Goal: Transaction & Acquisition: Purchase product/service

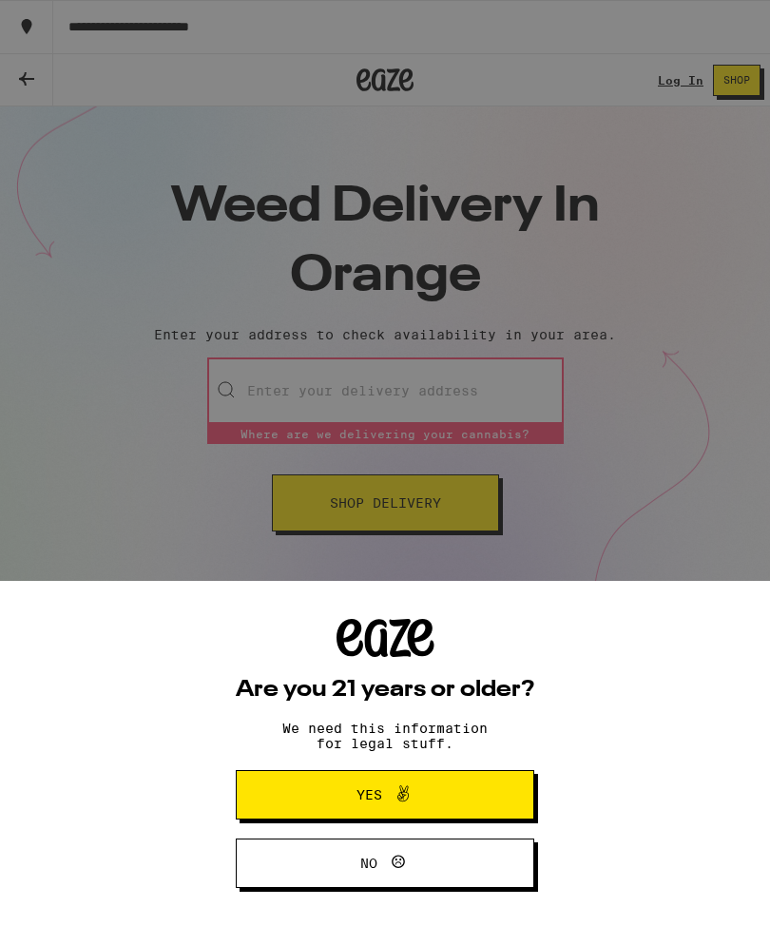
click at [645, 450] on div "Are you 21 years or older? We need this information for legal stuff. Yes No" at bounding box center [385, 463] width 770 height 926
click at [462, 794] on button "Yes" at bounding box center [385, 794] width 298 height 49
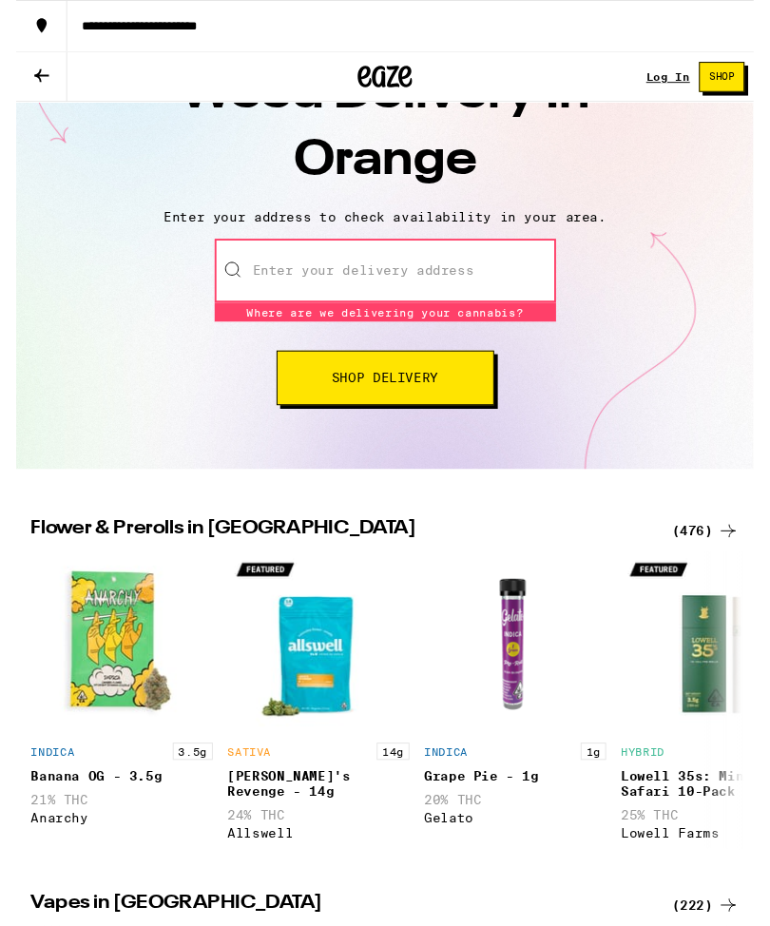
scroll to position [332, 0]
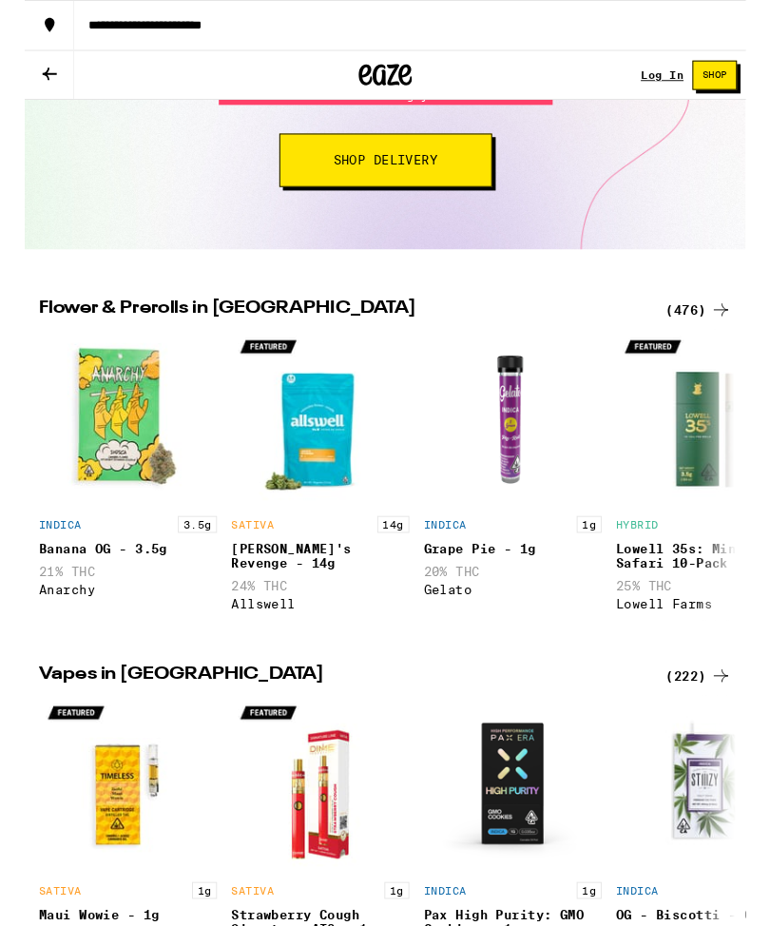
click at [730, 333] on div "(476)" at bounding box center [719, 330] width 70 height 23
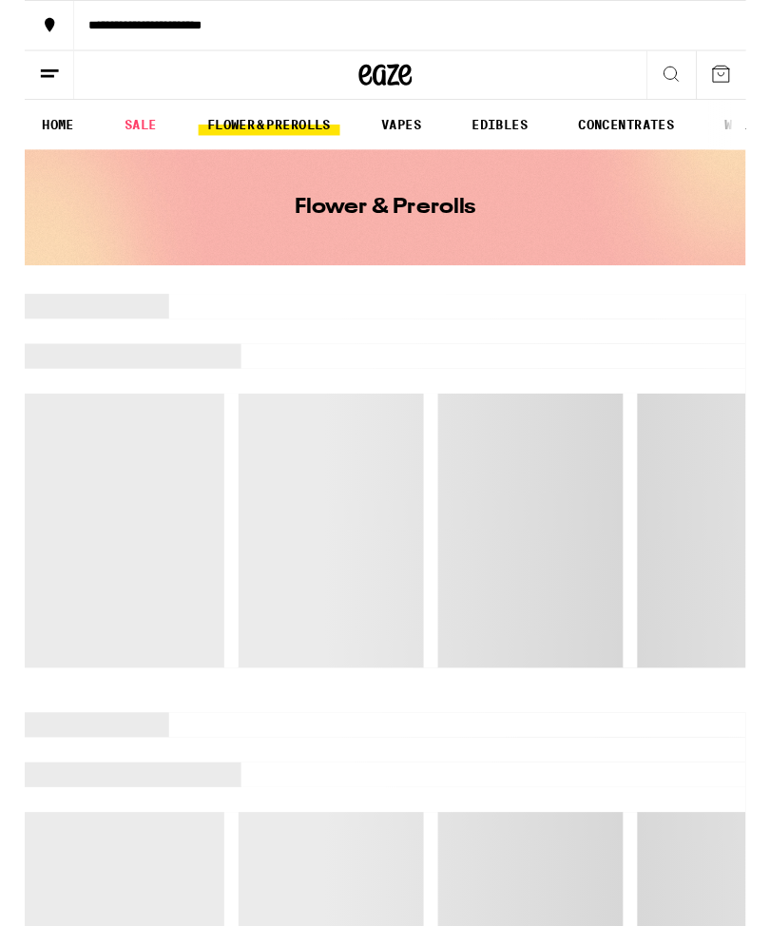
click at [409, 136] on link "VAPES" at bounding box center [402, 133] width 62 height 23
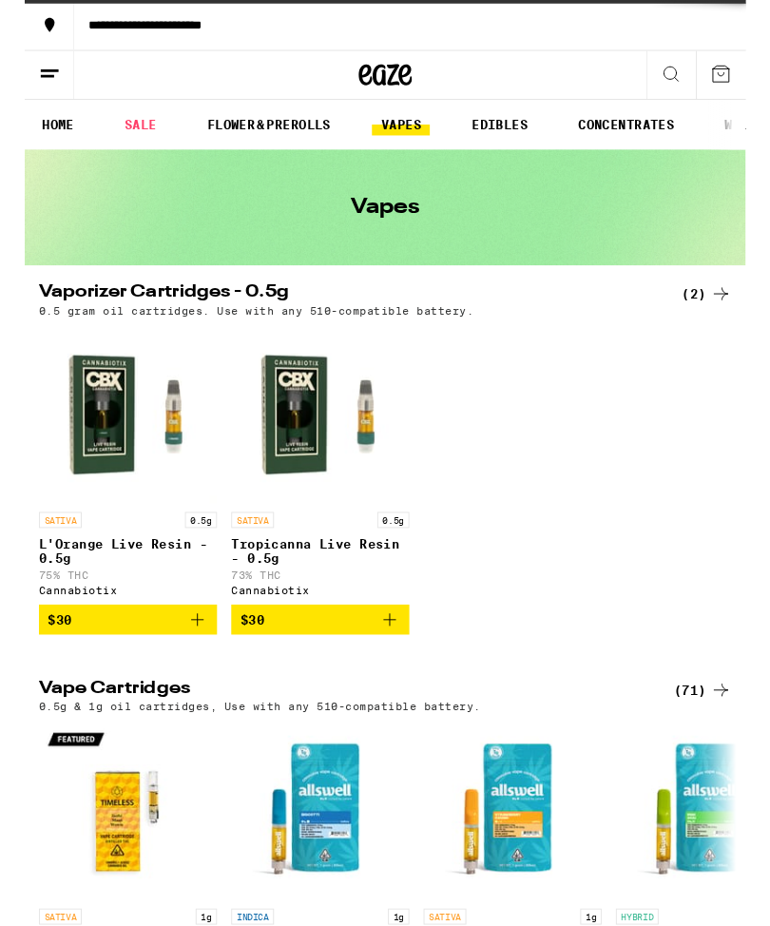
click at [700, 86] on icon at bounding box center [690, 78] width 23 height 23
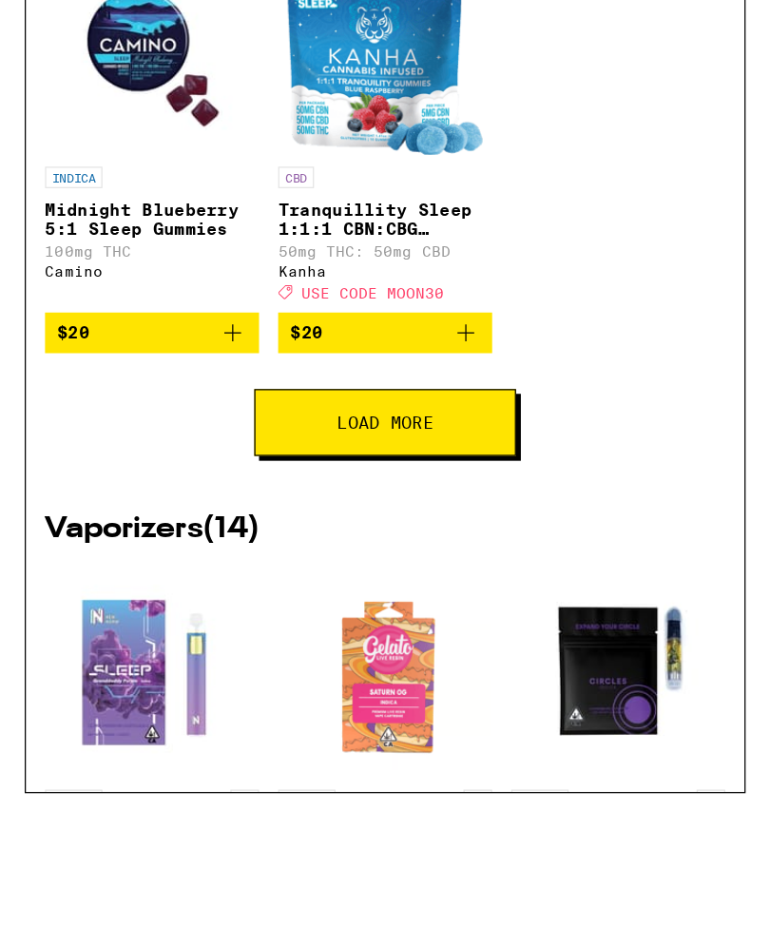
scroll to position [776, 0]
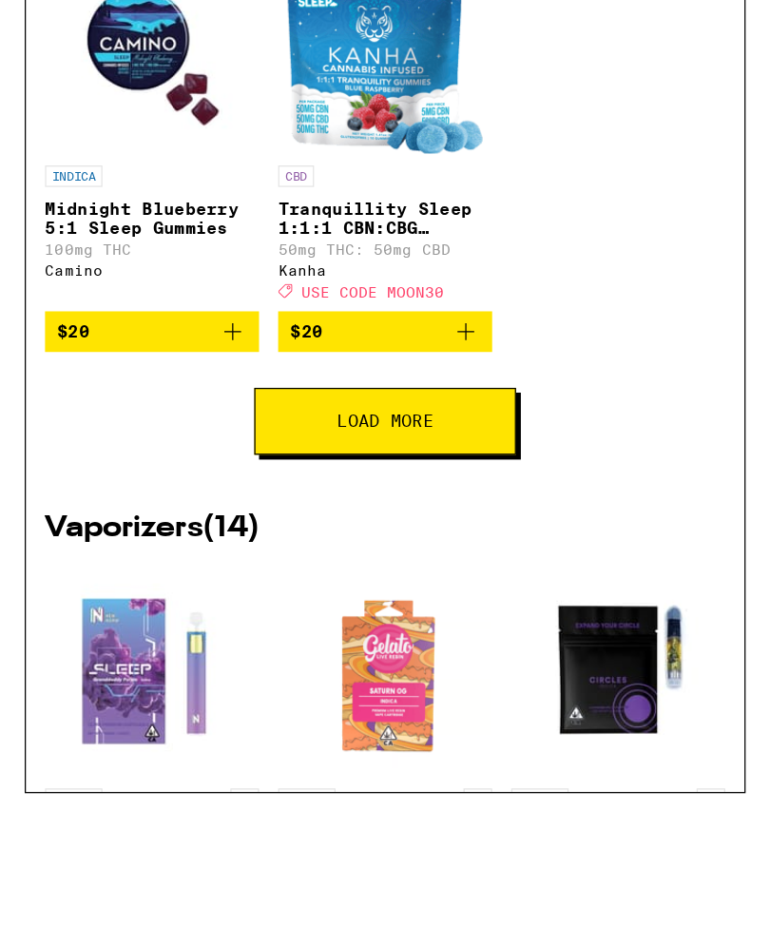
type input "Sleep"
click at [85, 556] on img "Open page for Sleep: Granddaddy Purple - 1g from New Norm" at bounding box center [101, 639] width 166 height 166
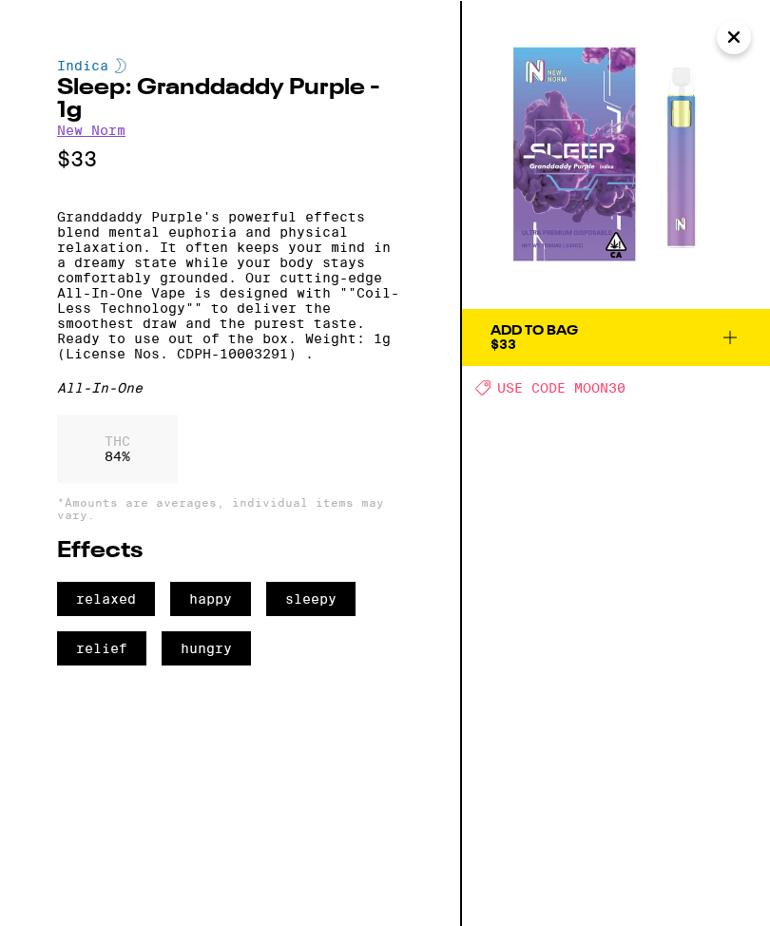
click at [719, 335] on icon at bounding box center [730, 336] width 23 height 23
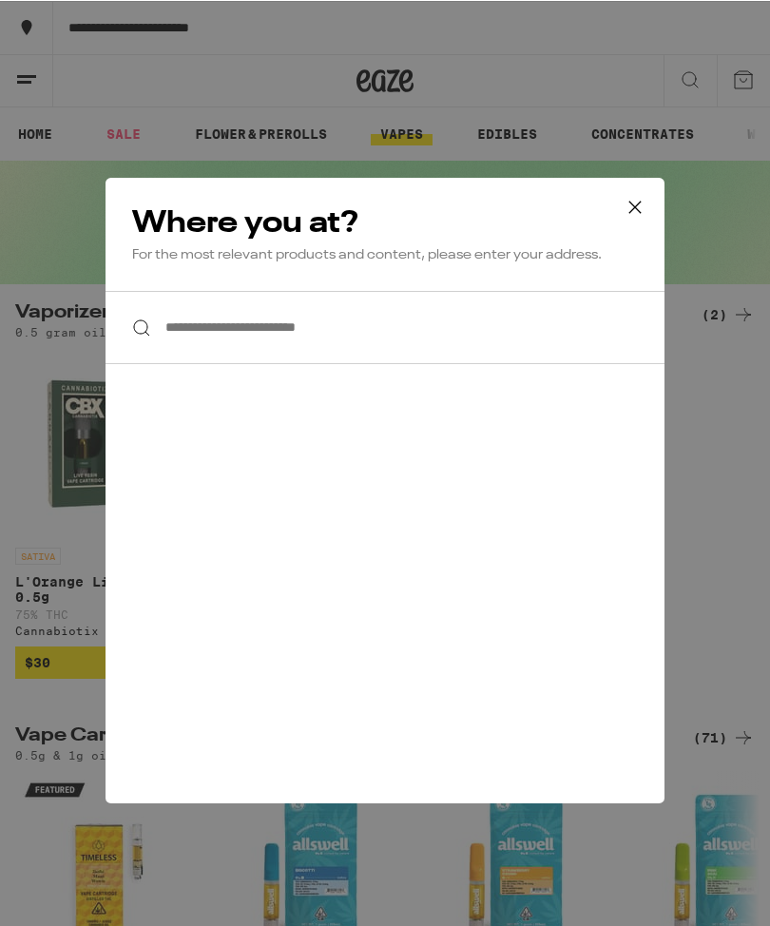
click at [638, 196] on icon at bounding box center [635, 206] width 29 height 29
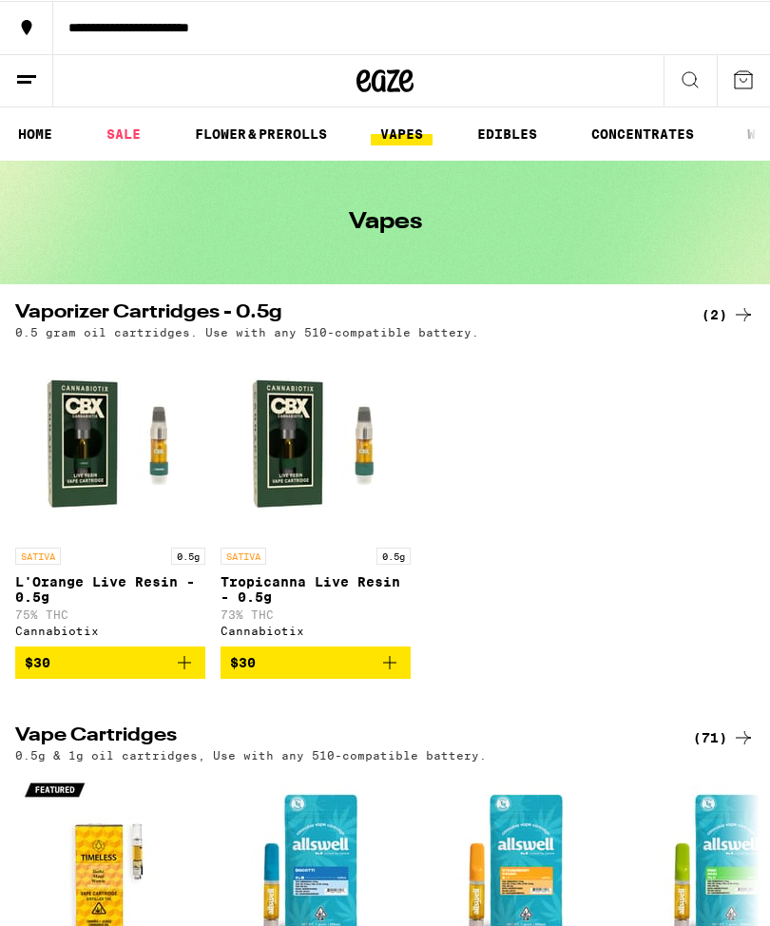
click at [21, 68] on icon at bounding box center [26, 78] width 23 height 23
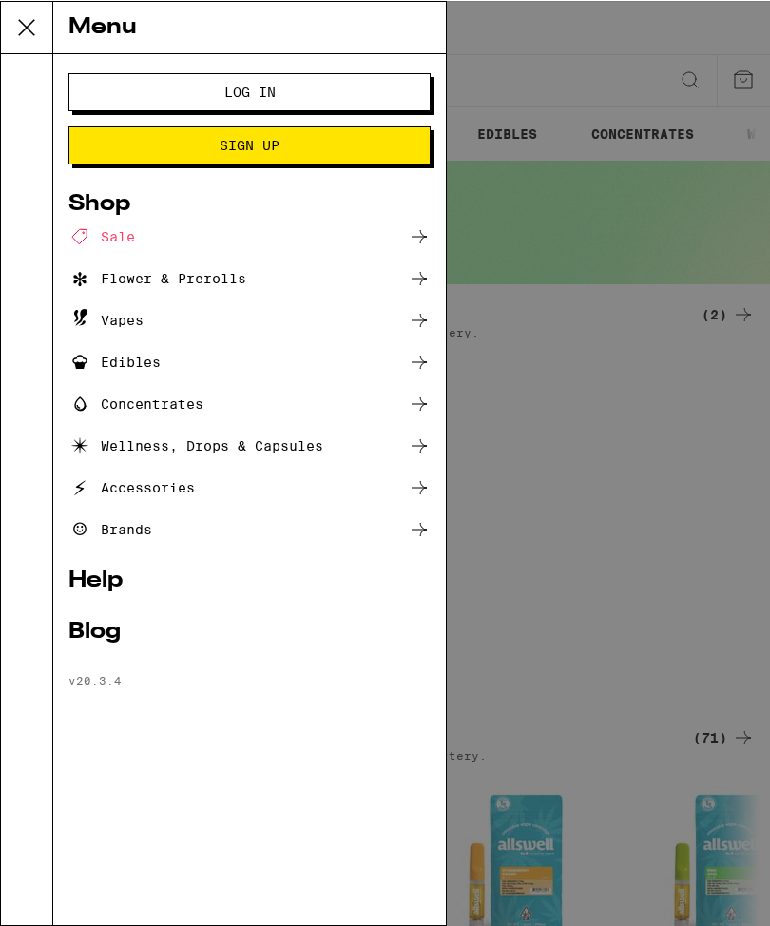
click at [85, 580] on link "Help" at bounding box center [249, 579] width 362 height 23
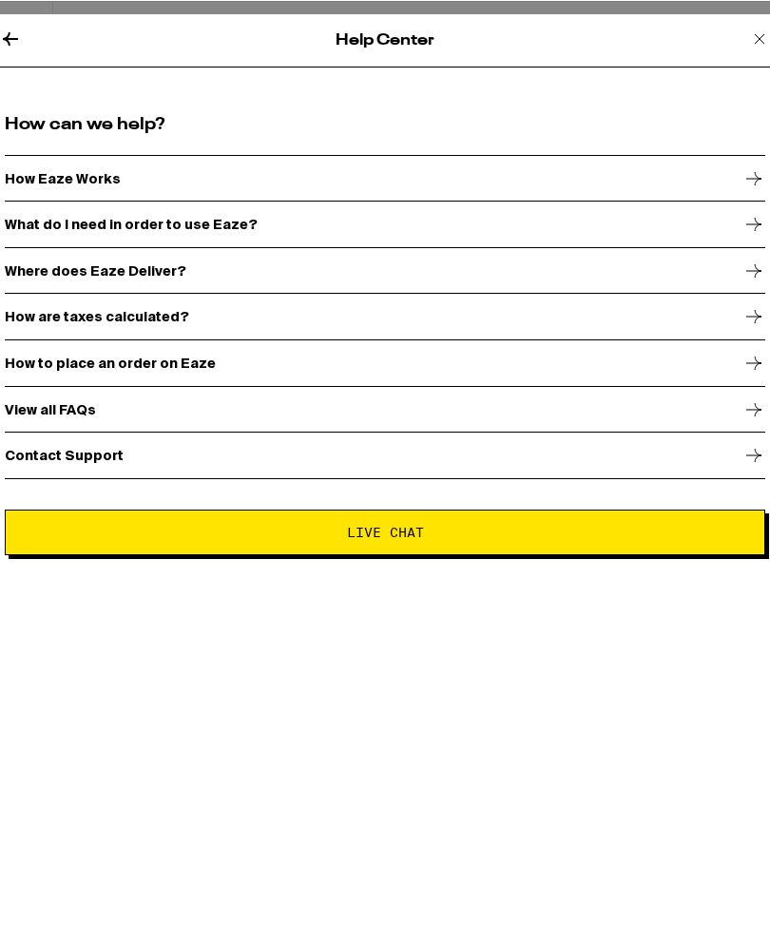
click at [754, 171] on icon at bounding box center [753, 177] width 23 height 23
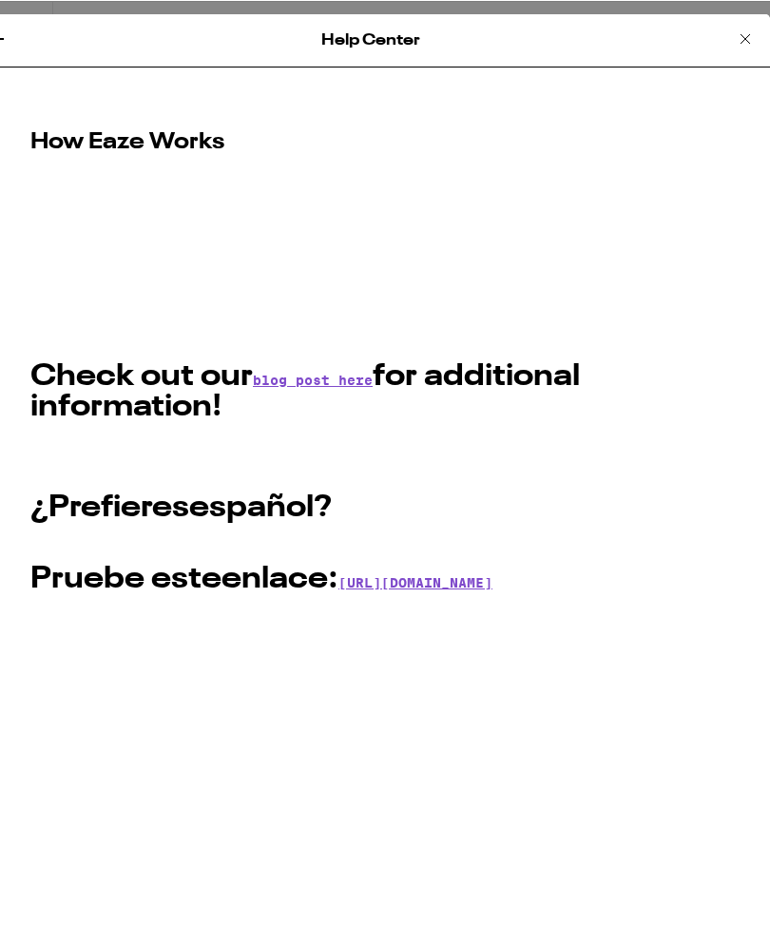
scroll to position [0, 14]
click at [756, 36] on icon at bounding box center [745, 38] width 23 height 23
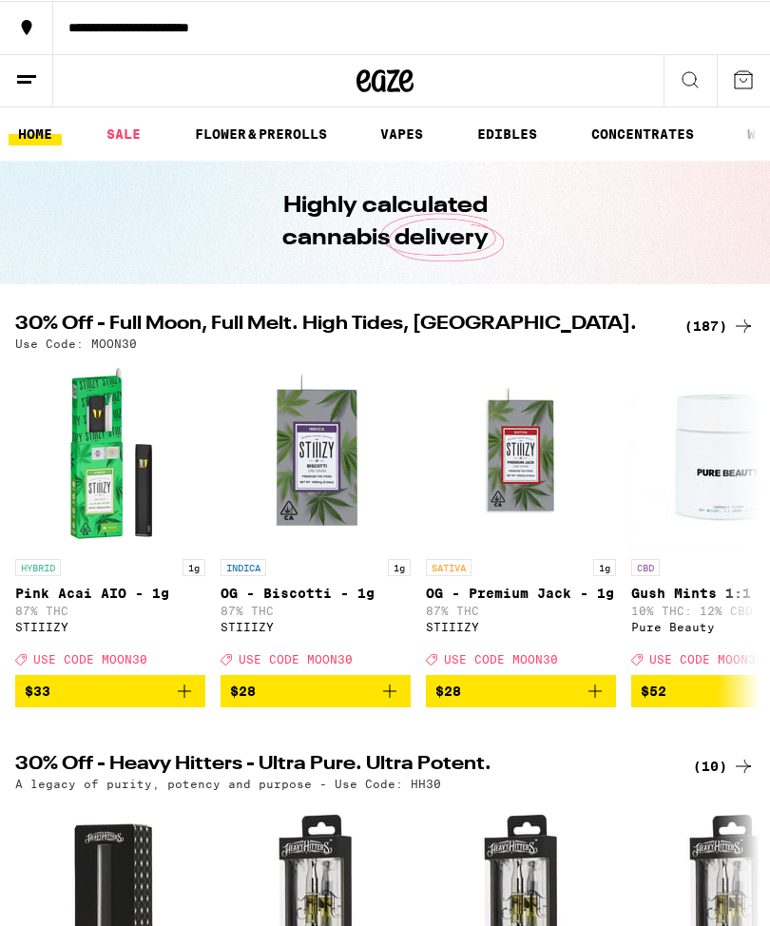
click at [689, 77] on icon at bounding box center [690, 78] width 23 height 23
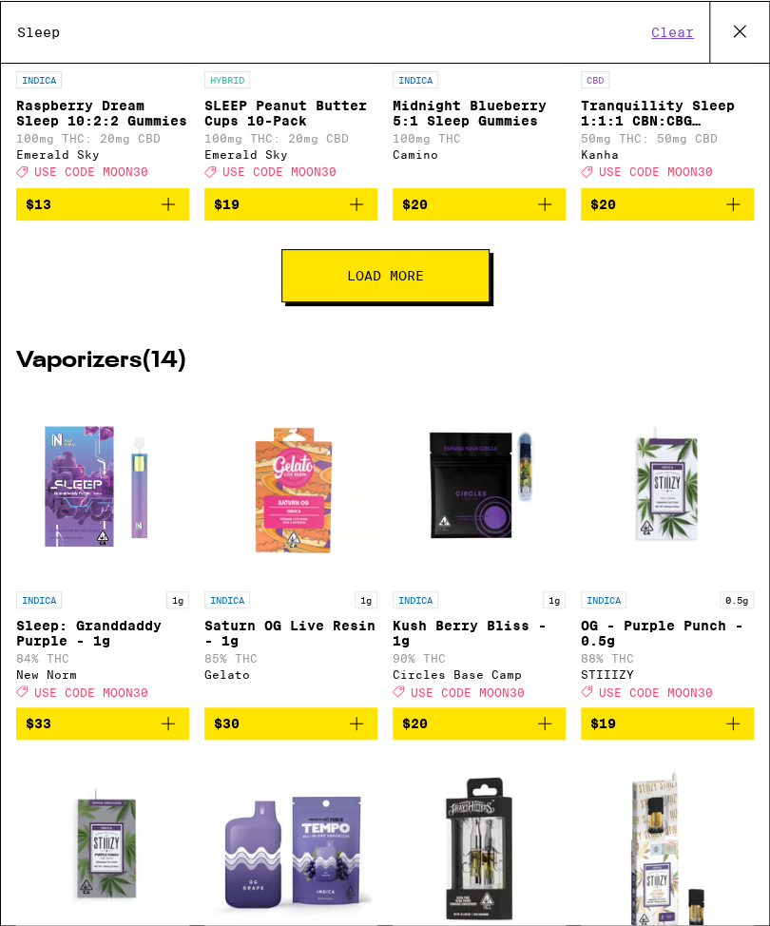
scroll to position [670, 0]
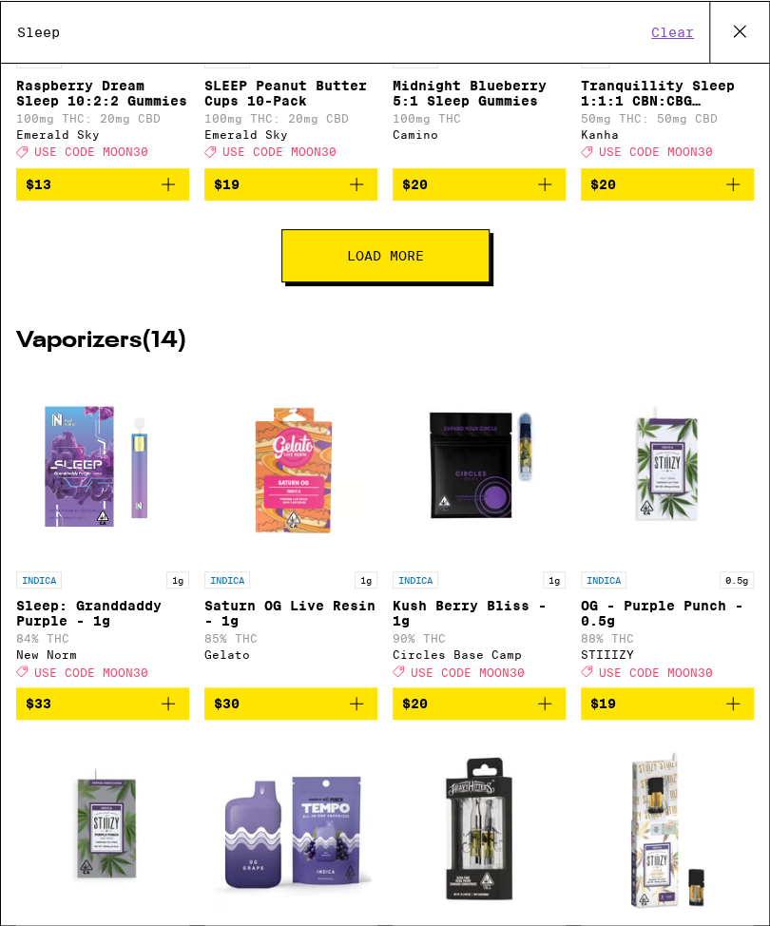
type input "Sleep"
click at [475, 271] on button "Load More" at bounding box center [385, 254] width 208 height 53
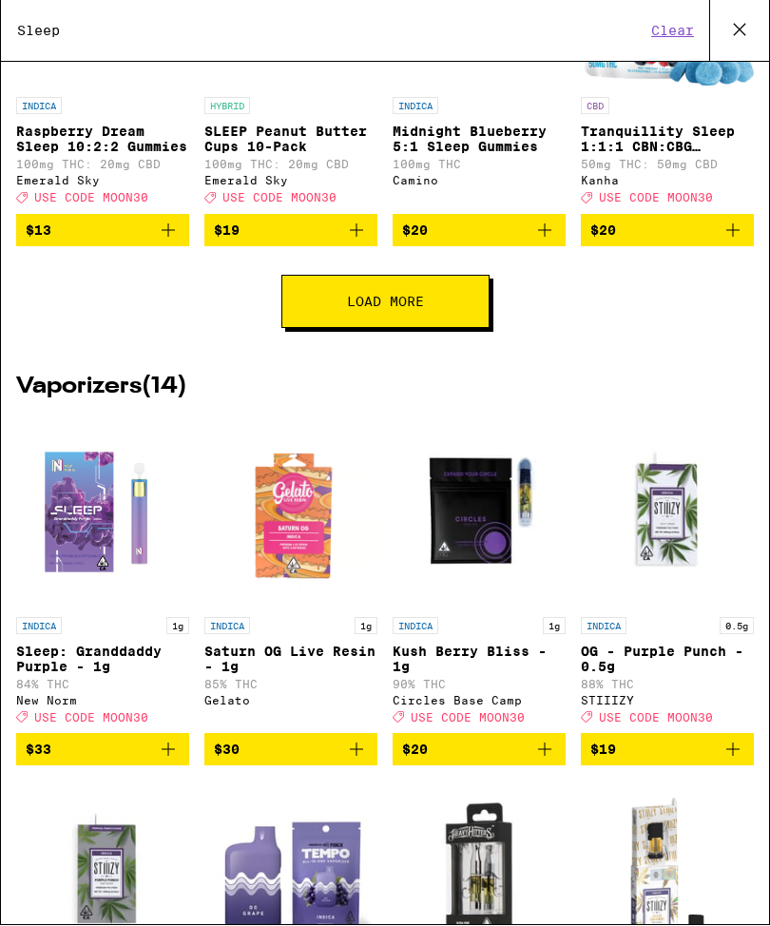
scroll to position [398, 0]
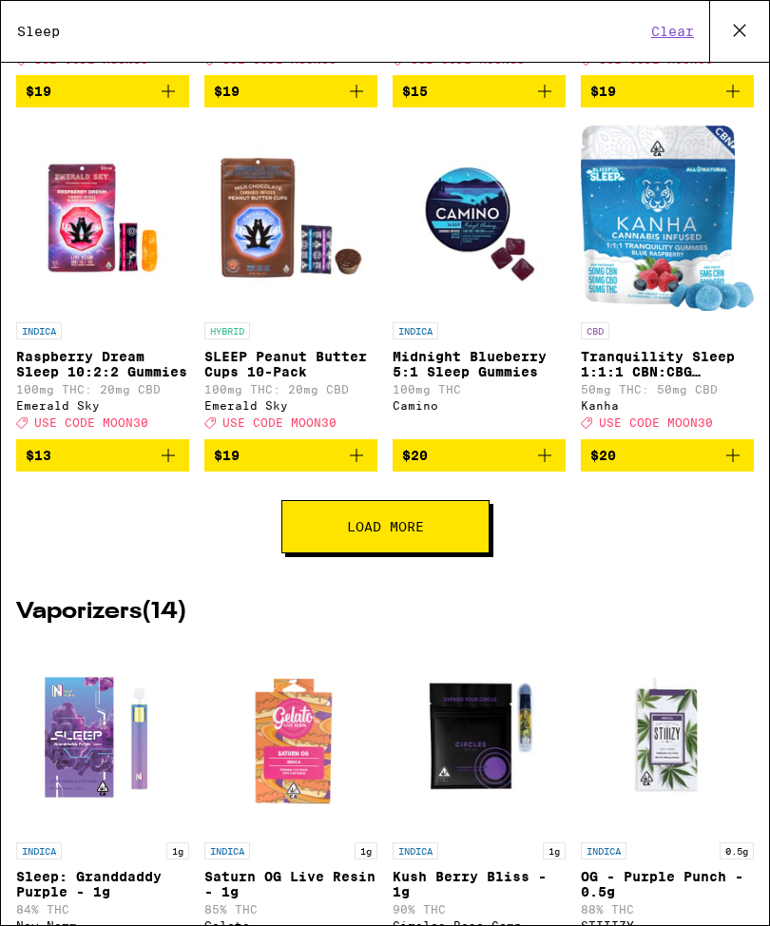
click at [467, 553] on button "Load More" at bounding box center [385, 526] width 208 height 53
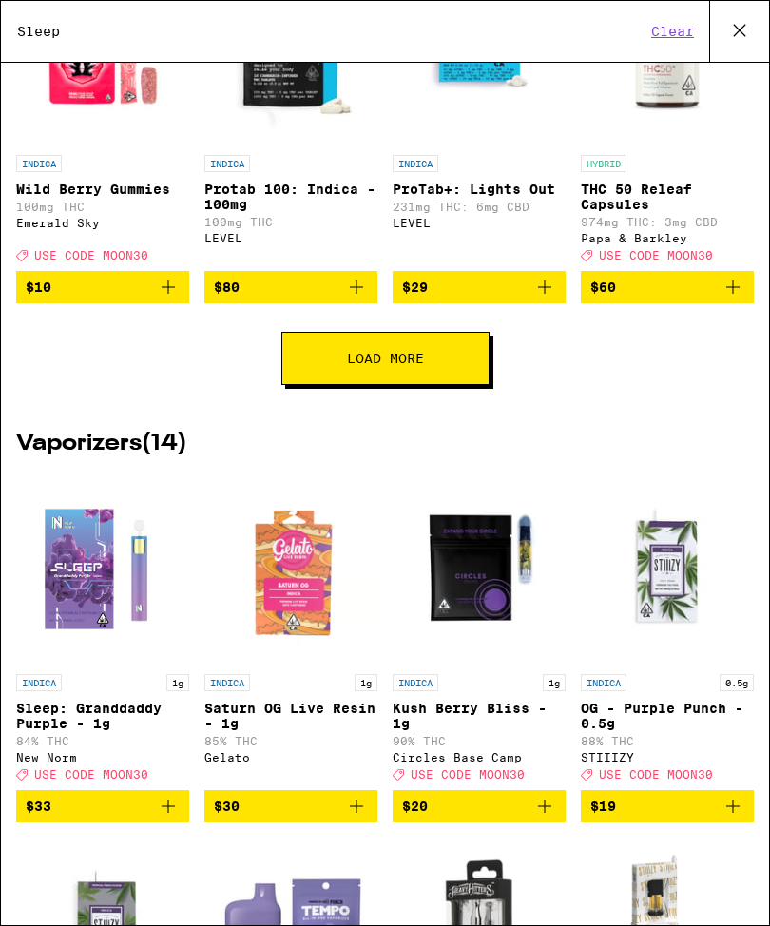
scroll to position [1205, 0]
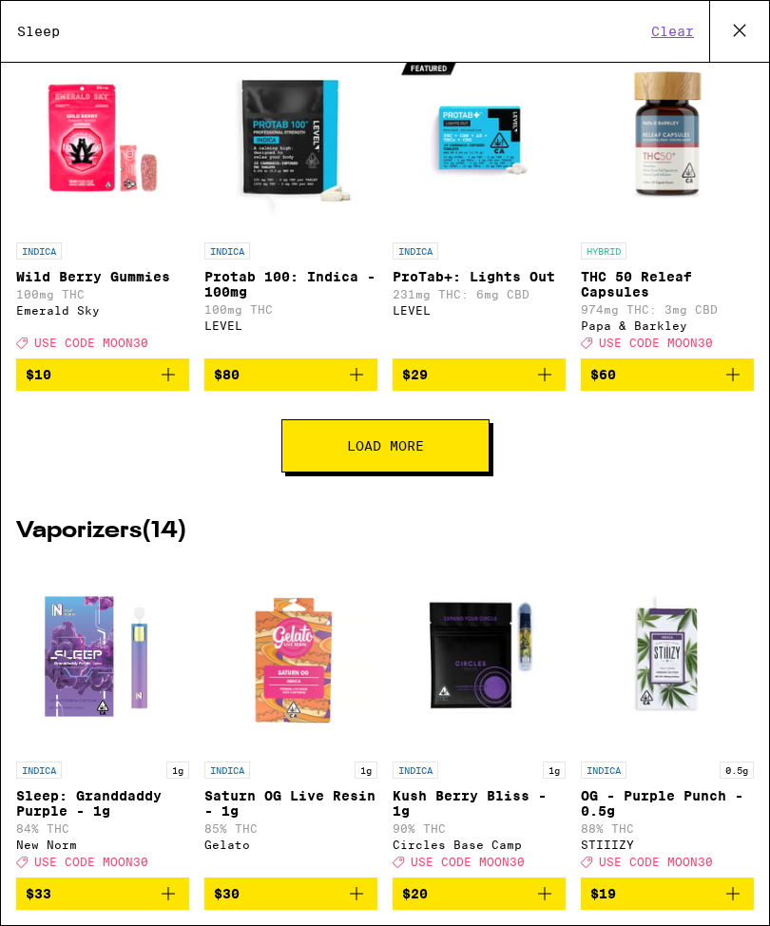
click at [487, 472] on button "Load More" at bounding box center [385, 445] width 208 height 53
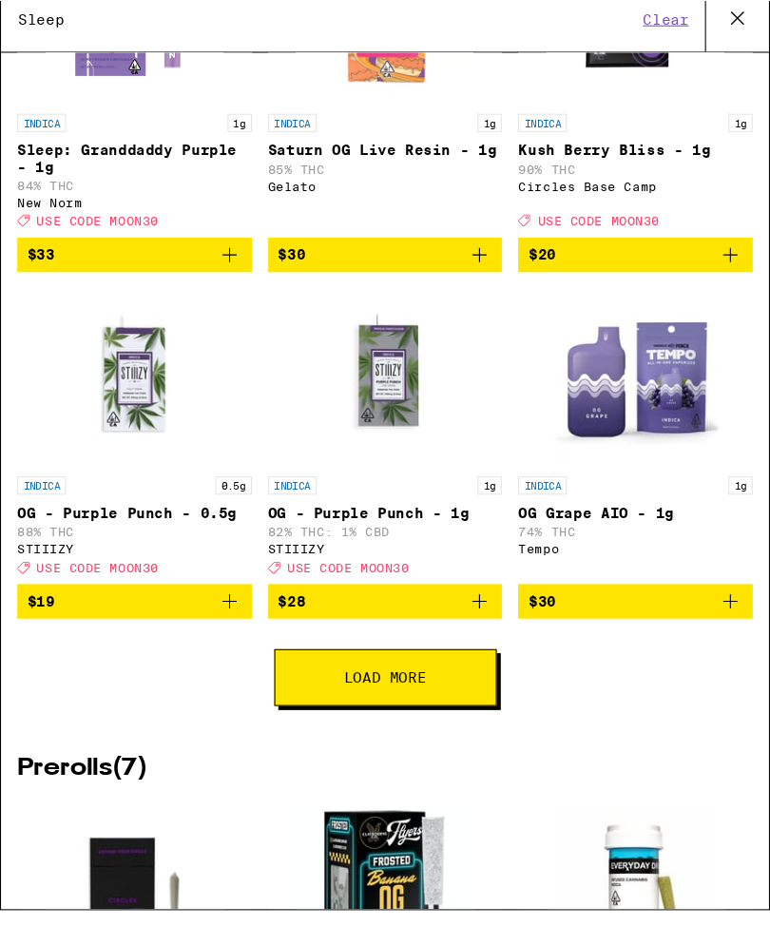
scroll to position [1253, 0]
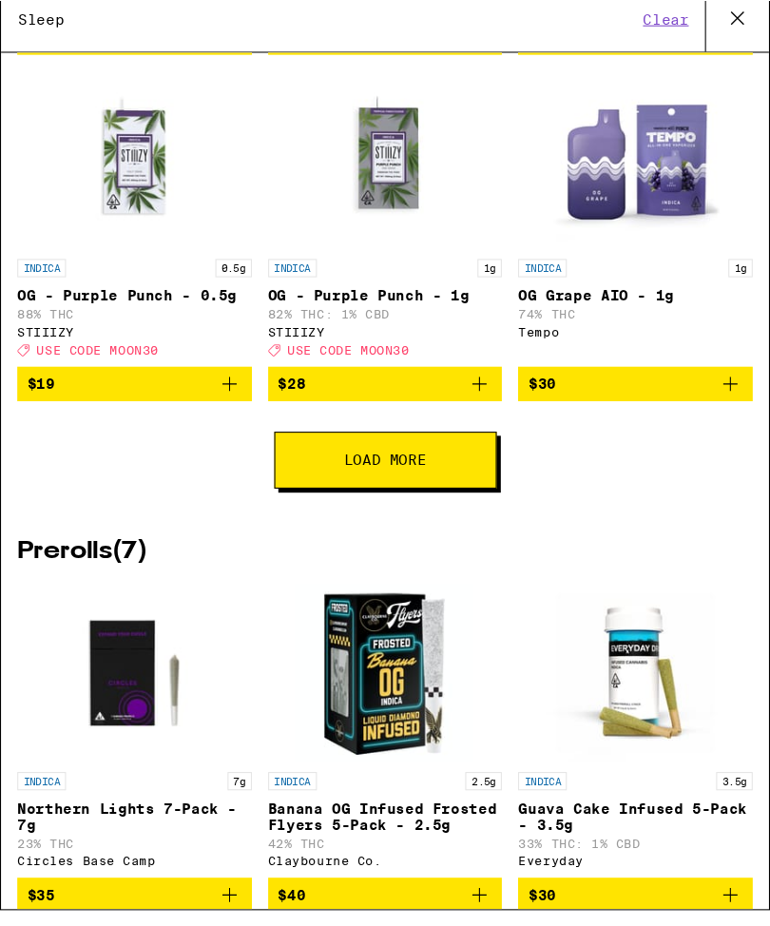
click at [465, 470] on button "Load More" at bounding box center [361, 443] width 208 height 53
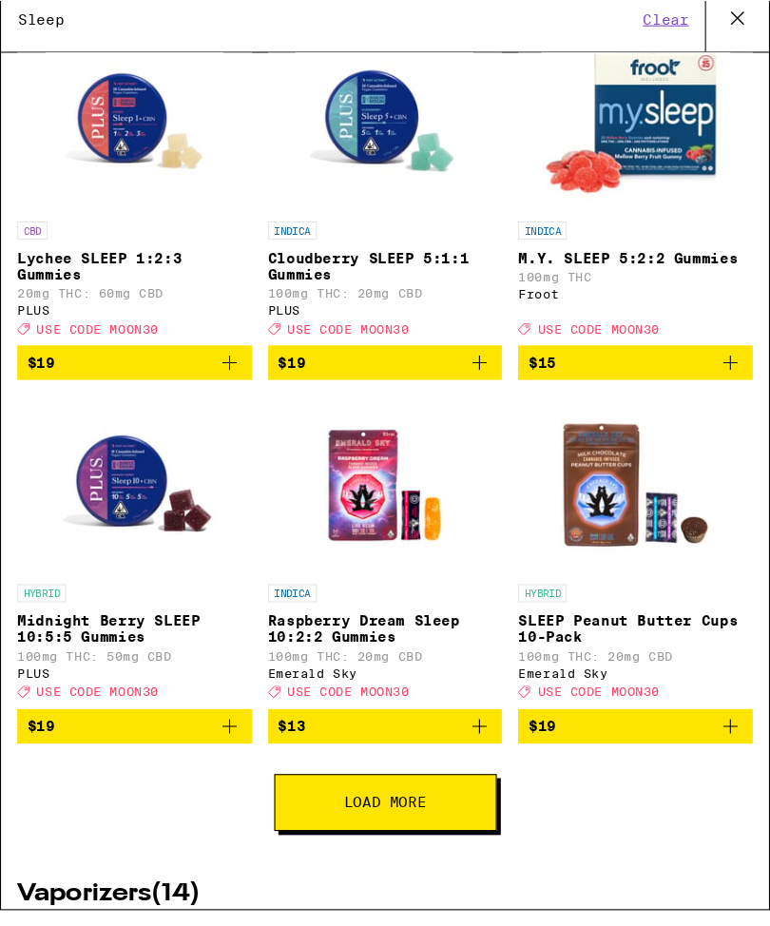
scroll to position [165, 0]
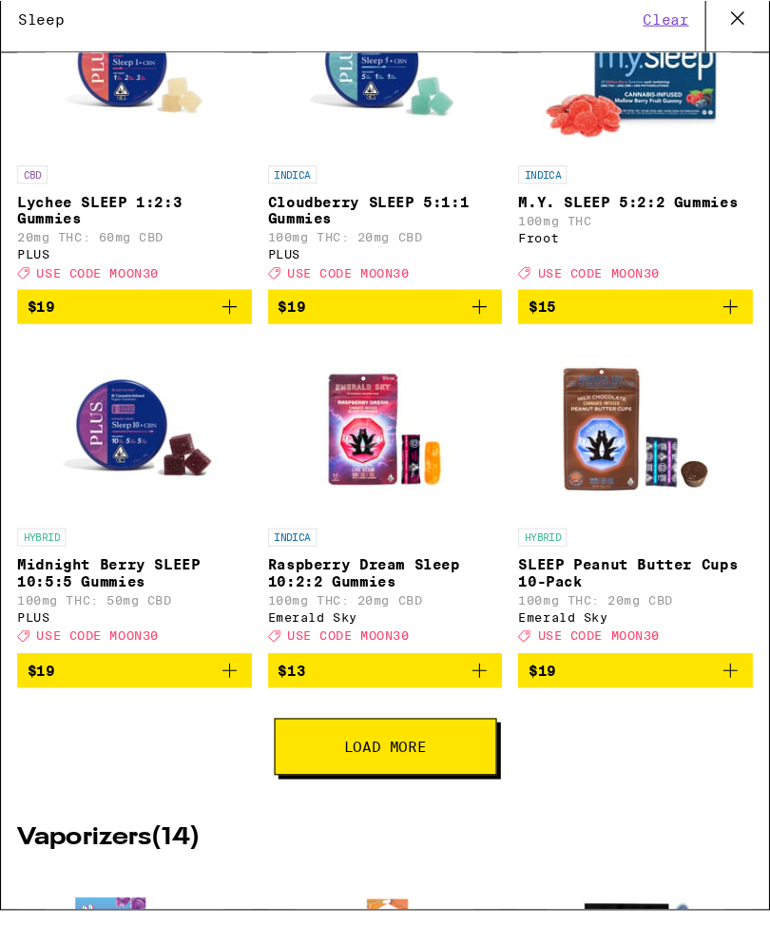
click at [465, 738] on button "Load More" at bounding box center [361, 711] width 208 height 53
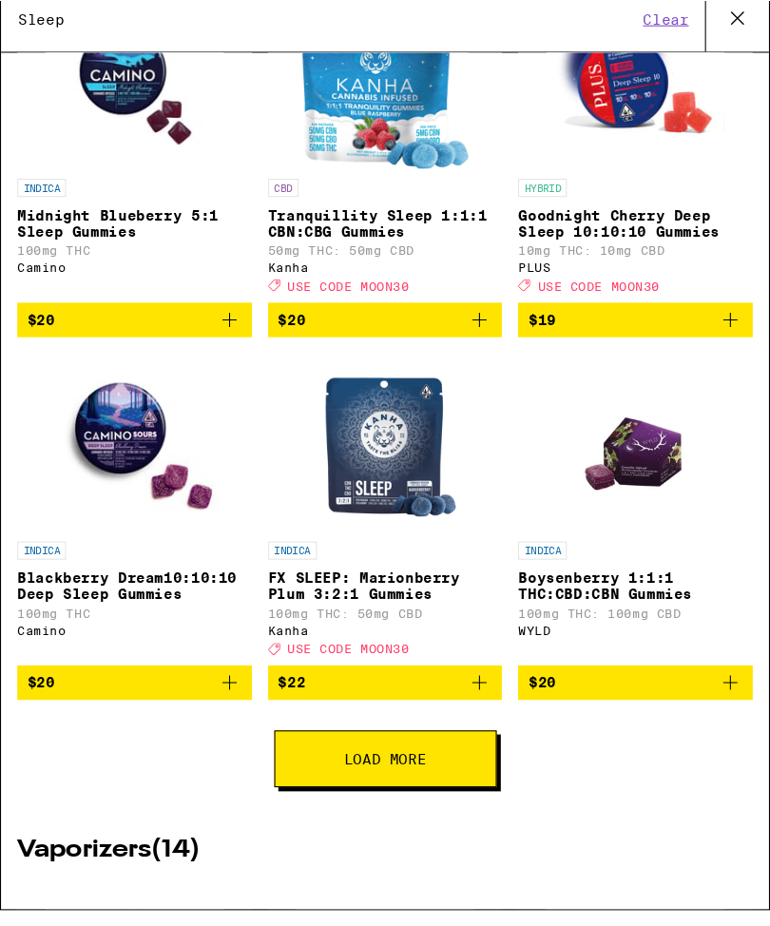
scroll to position [807, 0]
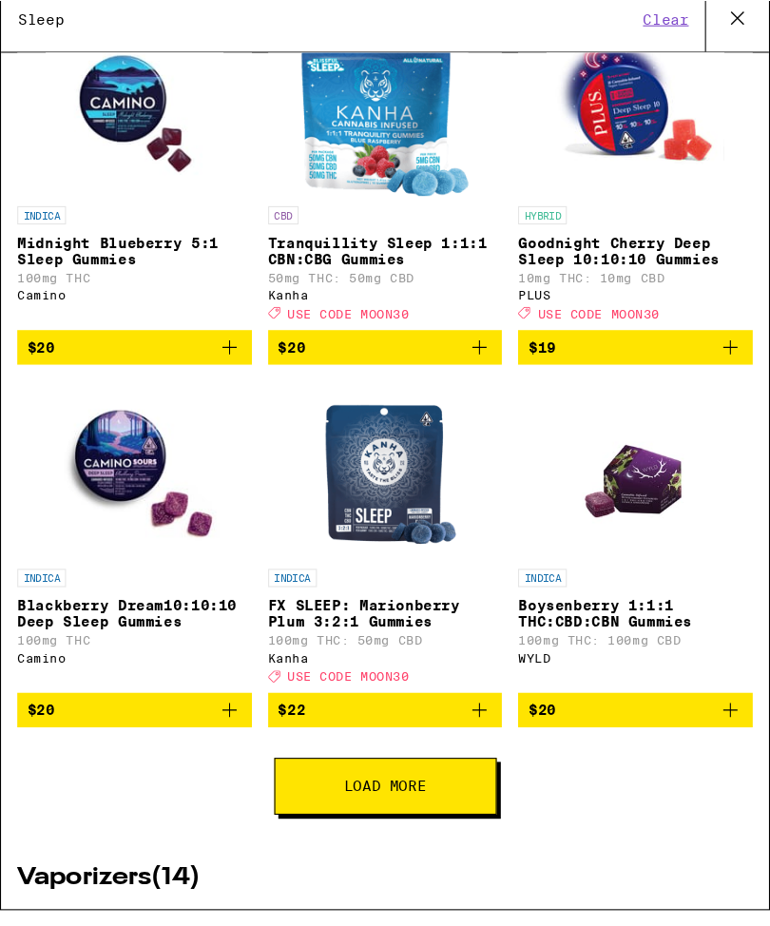
click at [465, 722] on button "Load More" at bounding box center [361, 748] width 208 height 53
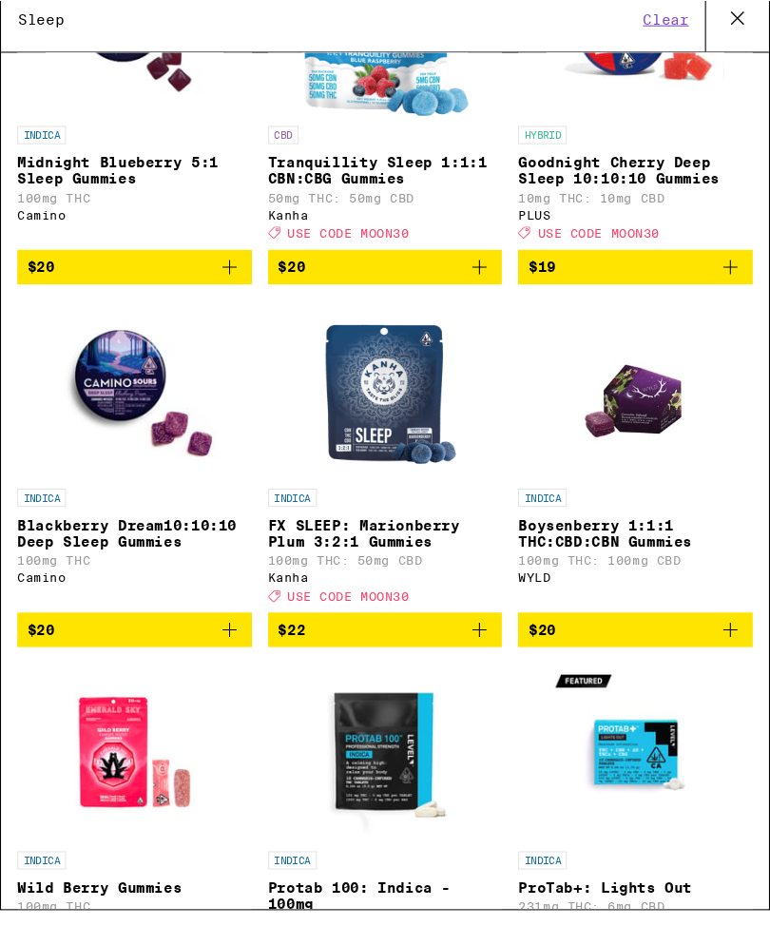
scroll to position [885, 0]
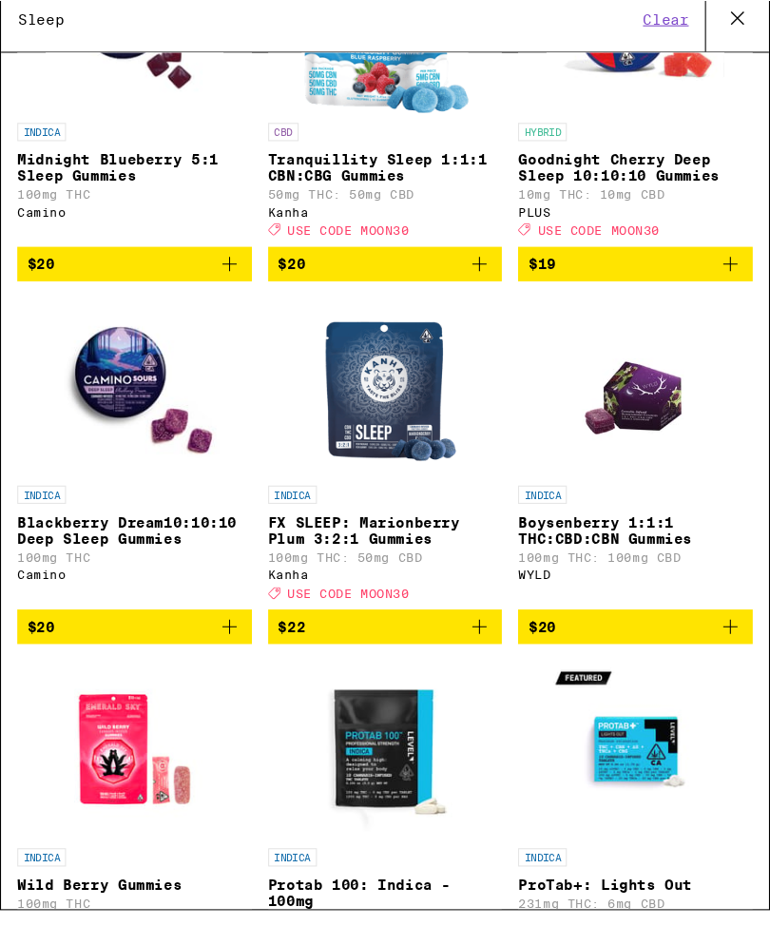
click at [672, 912] on icon "Add to bag" at bounding box center [683, 923] width 23 height 23
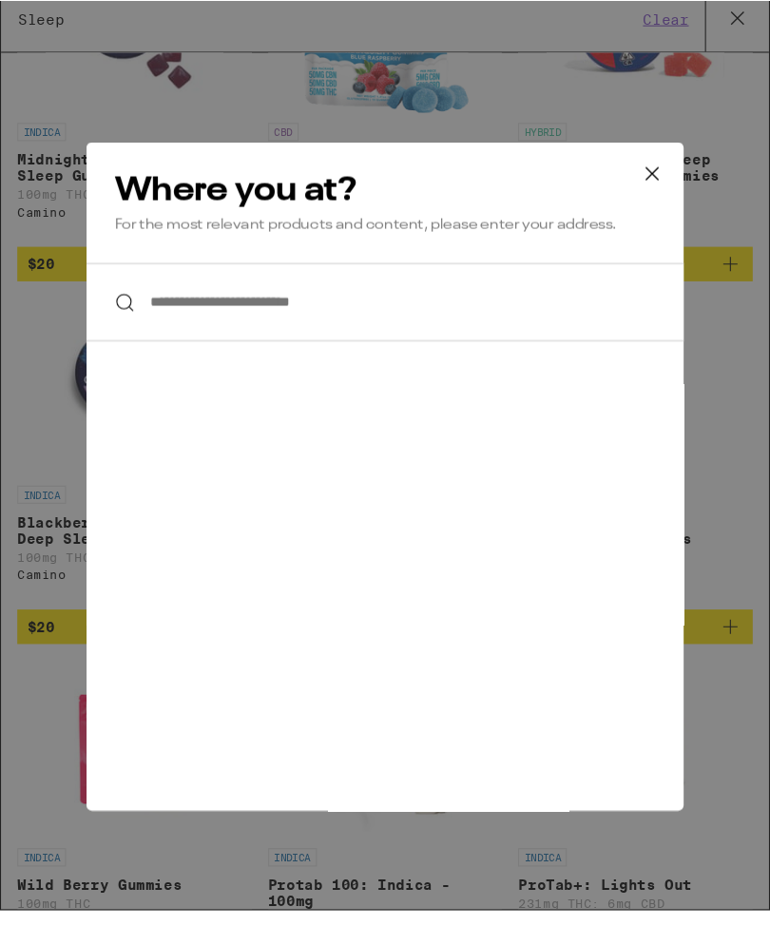
click at [624, 190] on icon at bounding box center [610, 176] width 29 height 29
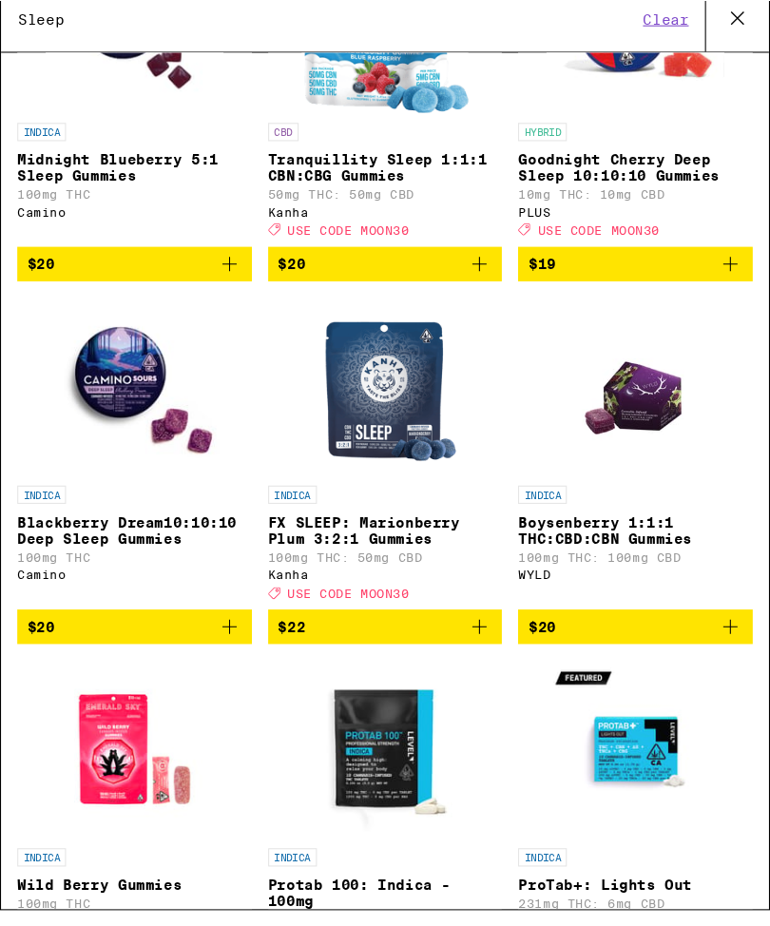
click at [511, 631] on img "Open page for ProTab+: Lights Out from LEVEL" at bounding box center [594, 714] width 166 height 166
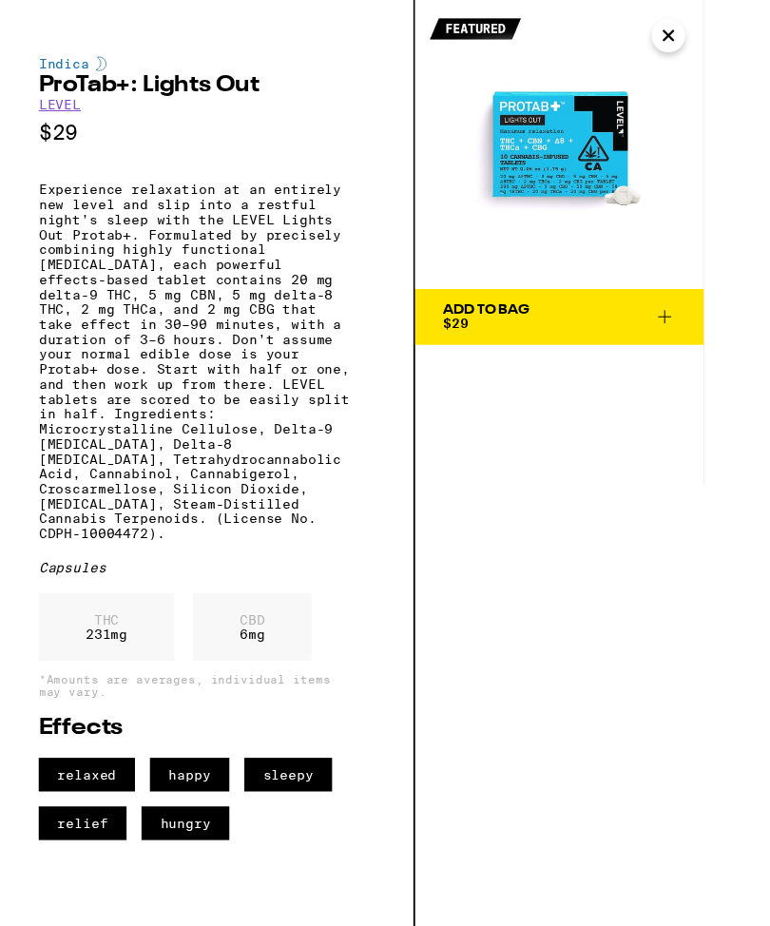
scroll to position [350, 20]
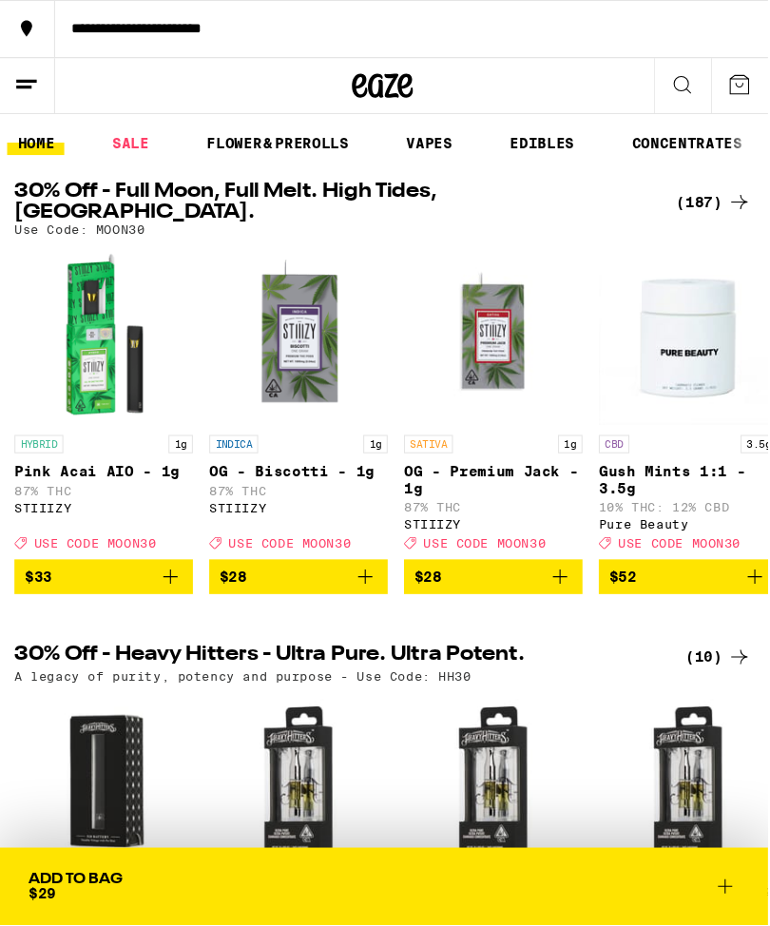
click at [649, 81] on icon at bounding box center [637, 78] width 23 height 23
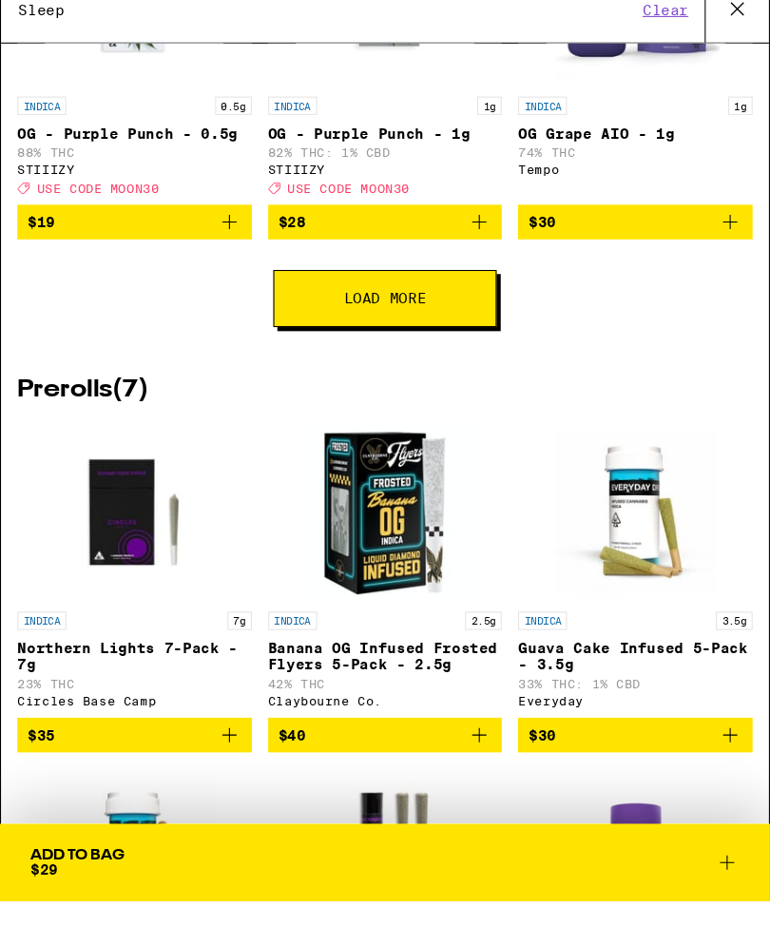
scroll to position [1442, 0]
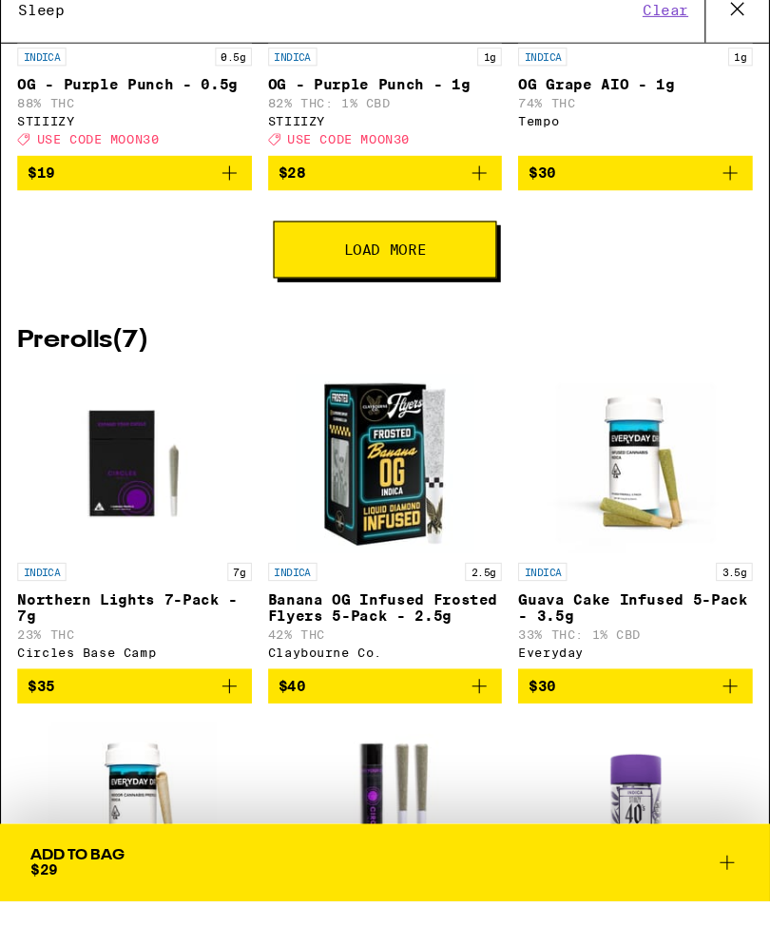
click at [437, 281] on button "Load More" at bounding box center [359, 254] width 208 height 53
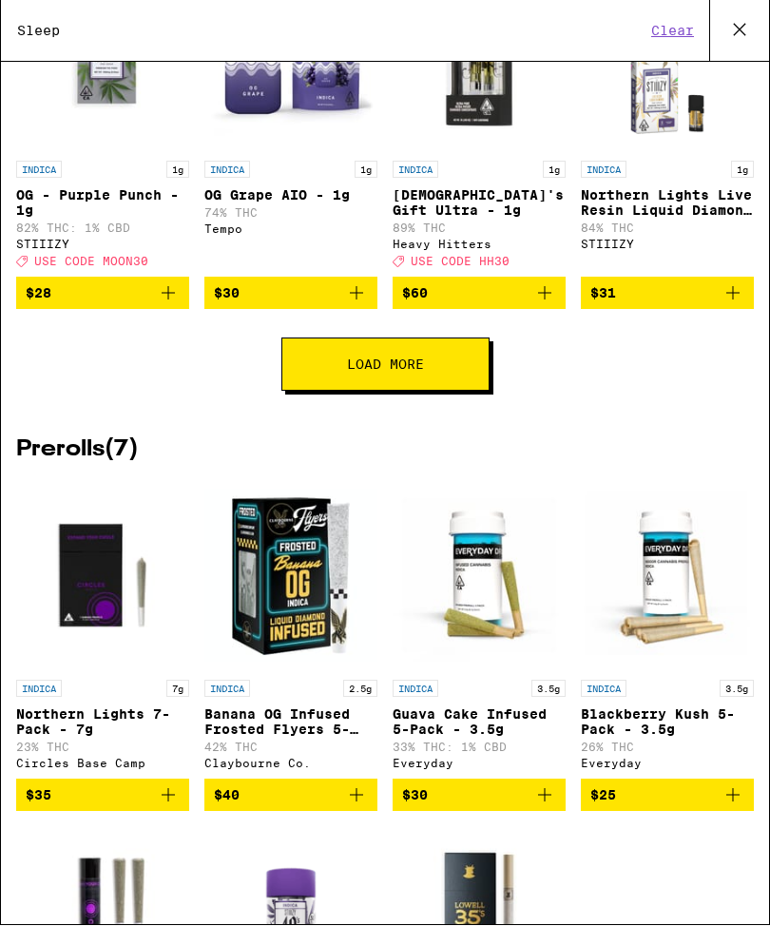
click at [459, 392] on button "Load More" at bounding box center [385, 364] width 208 height 53
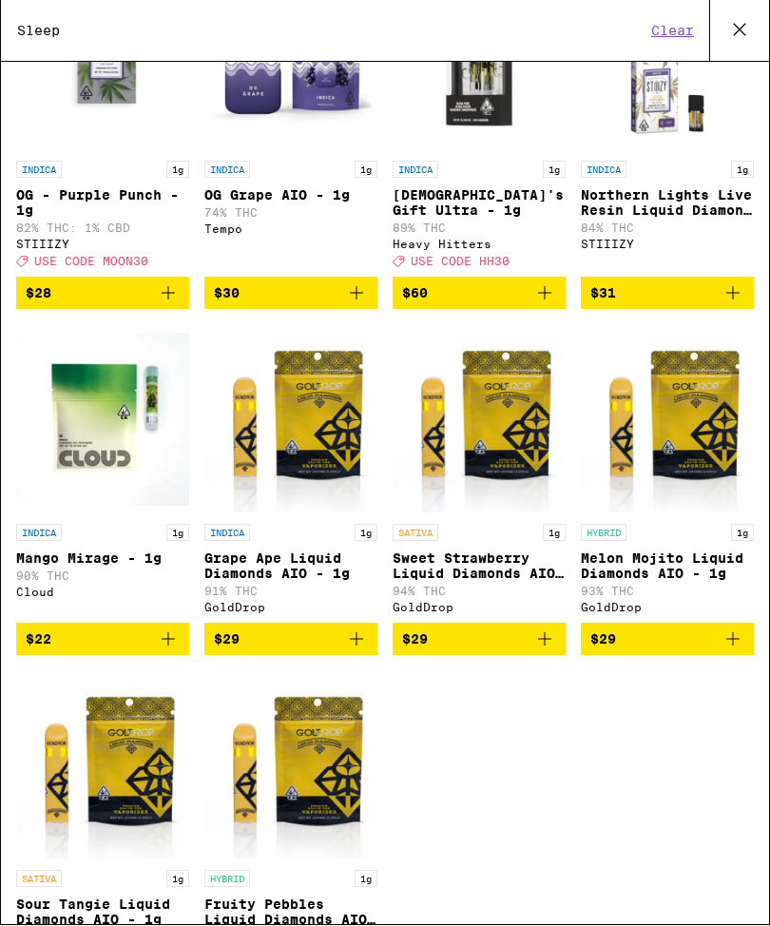
click at [81, 489] on img "Open page for Mango Mirage - 1g from Cloud" at bounding box center [102, 420] width 173 height 190
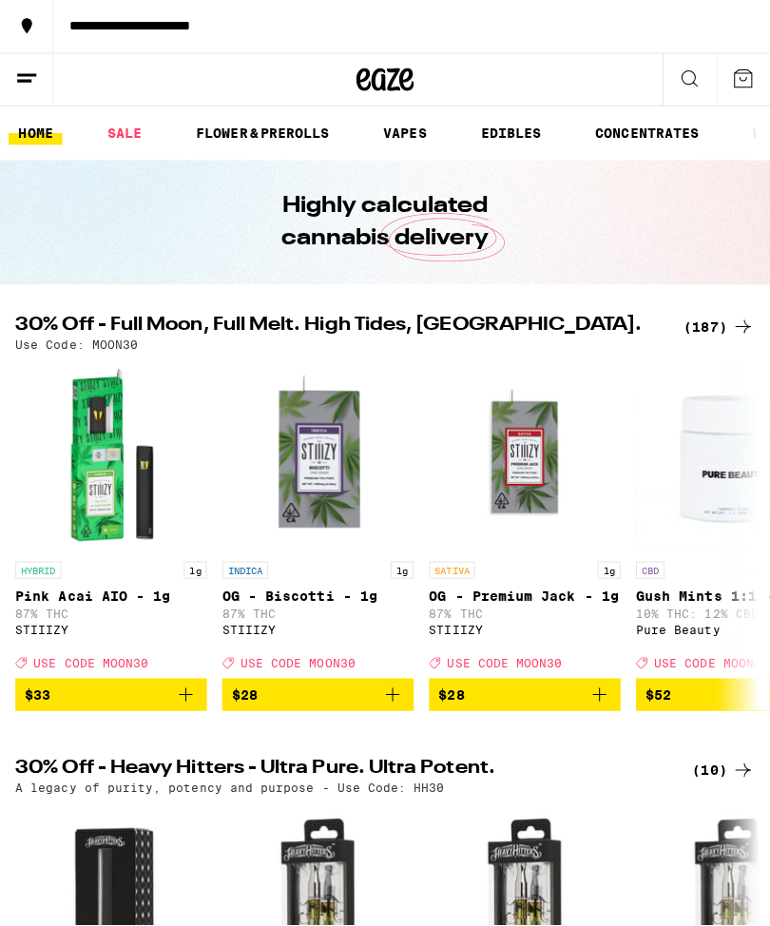
click at [120, 469] on img "Open page for Pink Acai AIO - 1g from STIIIZY" at bounding box center [110, 453] width 190 height 190
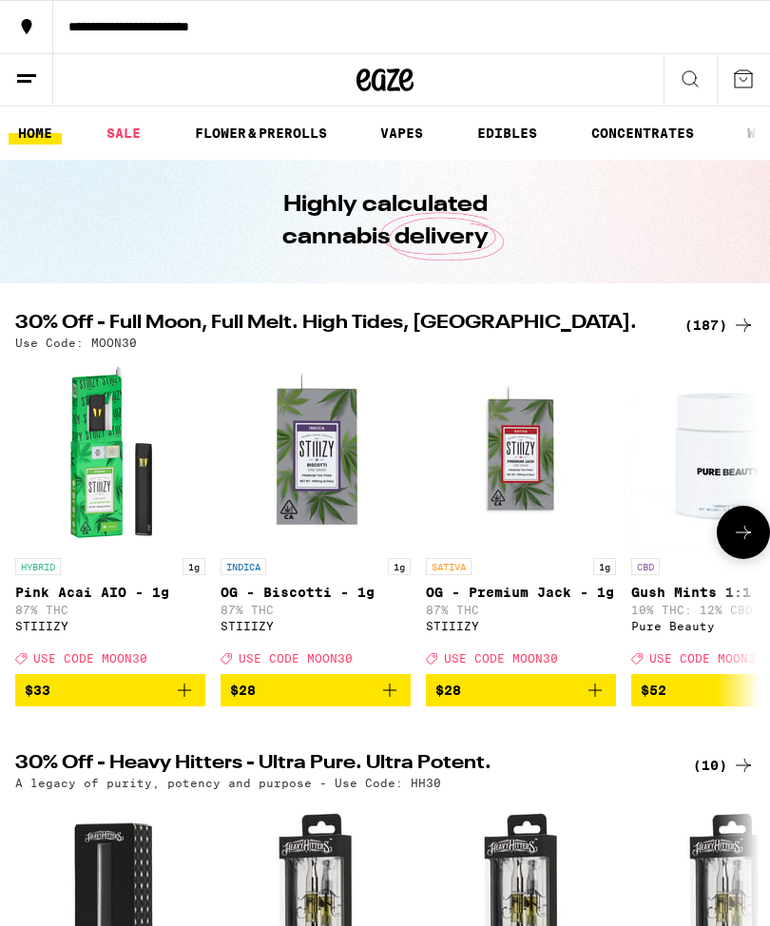
click at [695, 71] on icon at bounding box center [690, 78] width 23 height 23
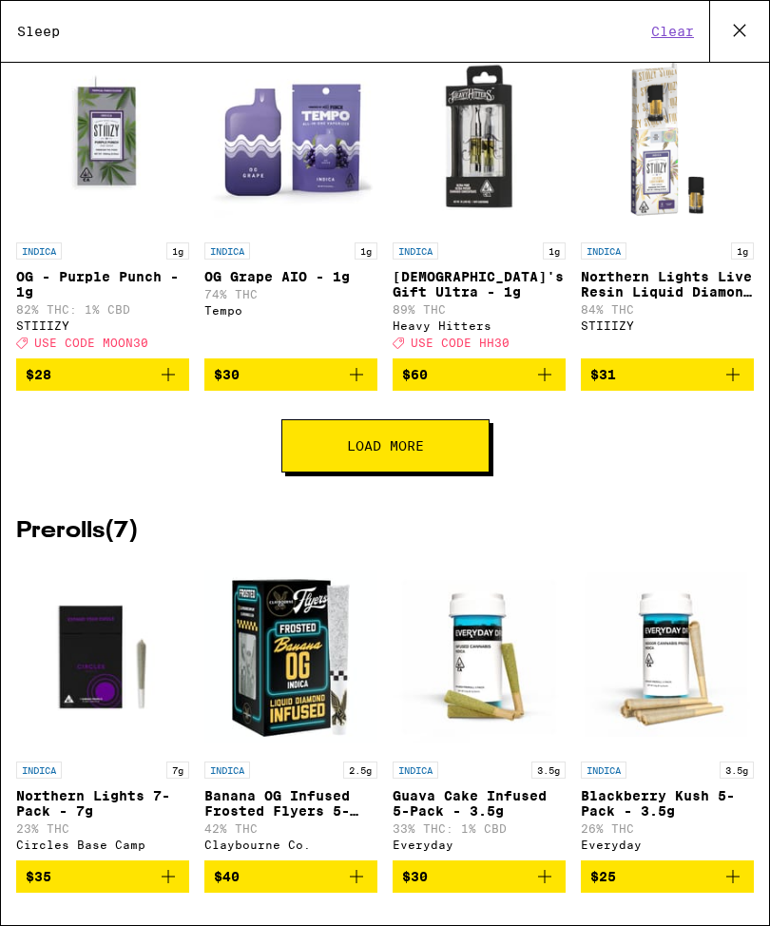
scroll to position [1360, 0]
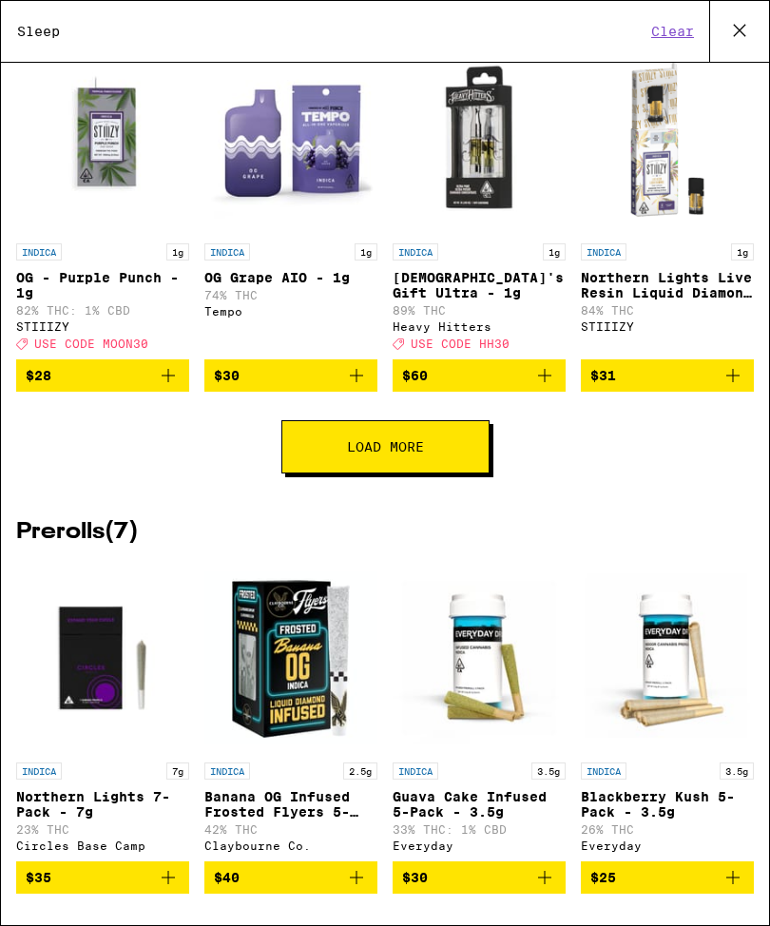
click at [469, 473] on button "Load More" at bounding box center [385, 446] width 208 height 53
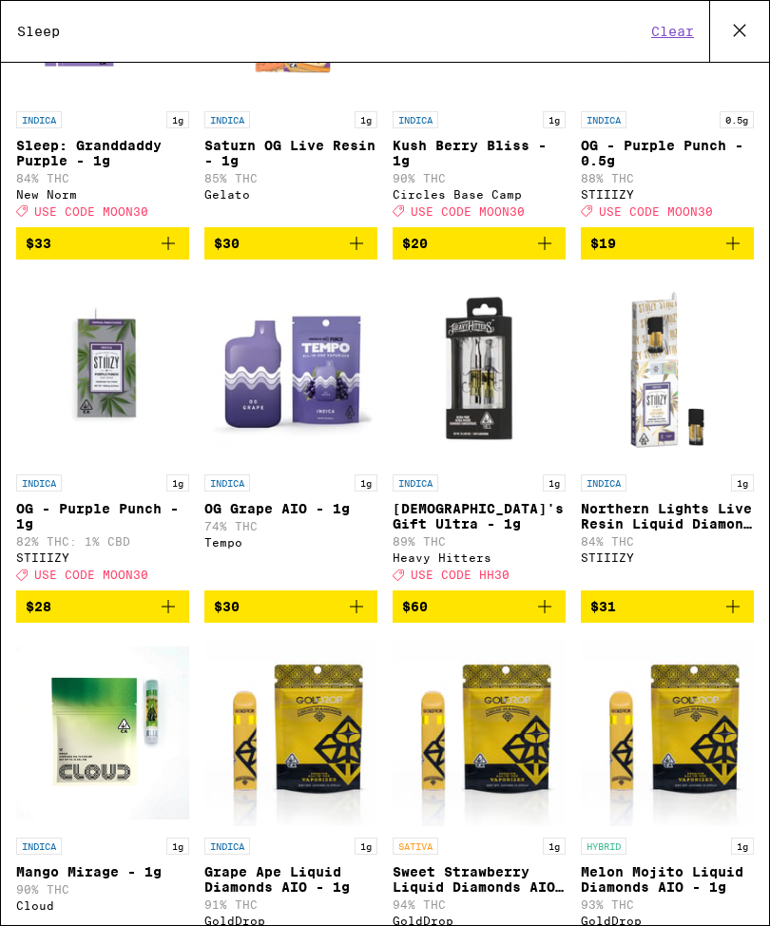
scroll to position [1127, 0]
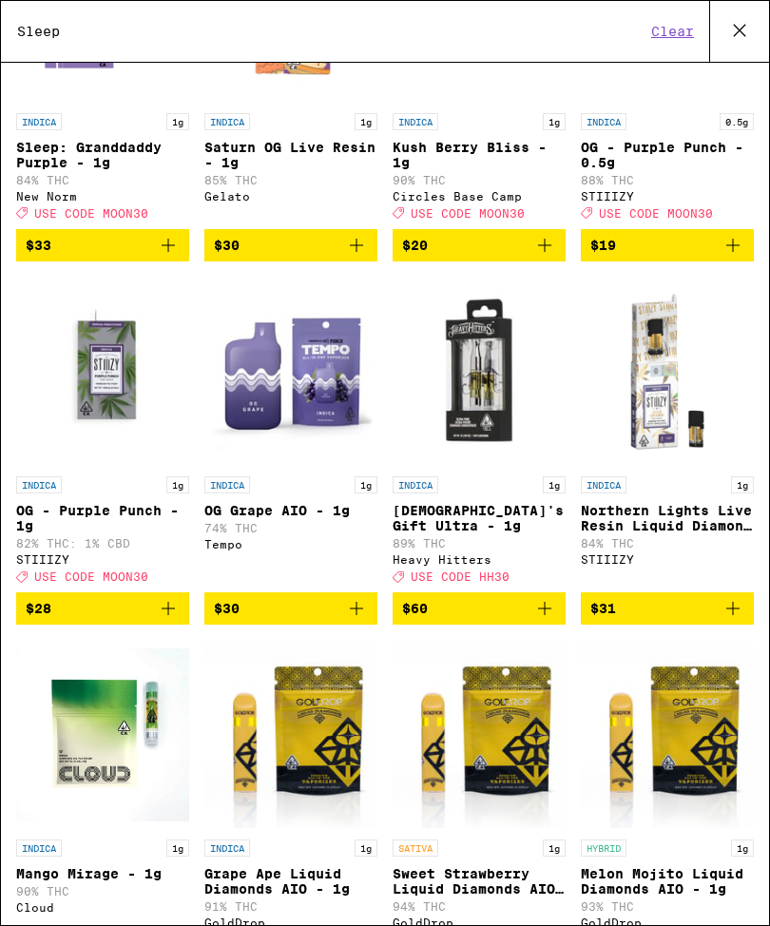
click at [332, 421] on img "Open page for OG Grape AIO - 1g from Tempo" at bounding box center [290, 372] width 173 height 190
